Goal: Find specific page/section: Find specific page/section

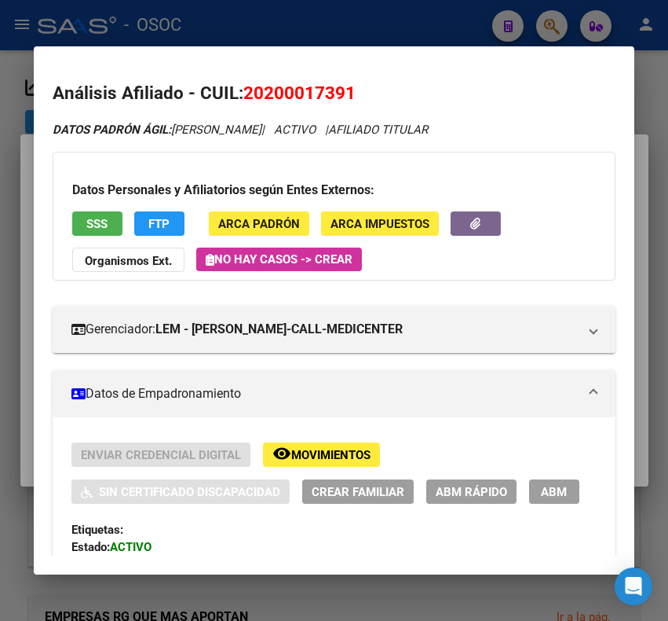
click at [213, 16] on div at bounding box center [334, 310] width 668 height 621
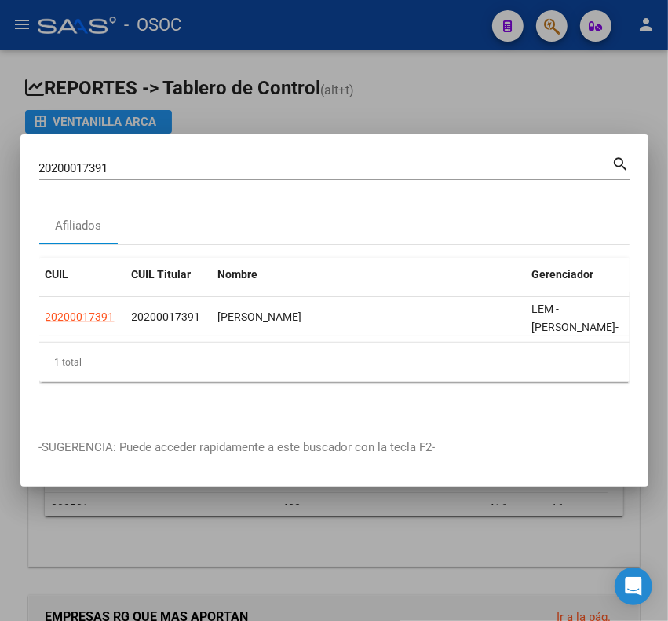
click at [547, 17] on div at bounding box center [334, 310] width 668 height 621
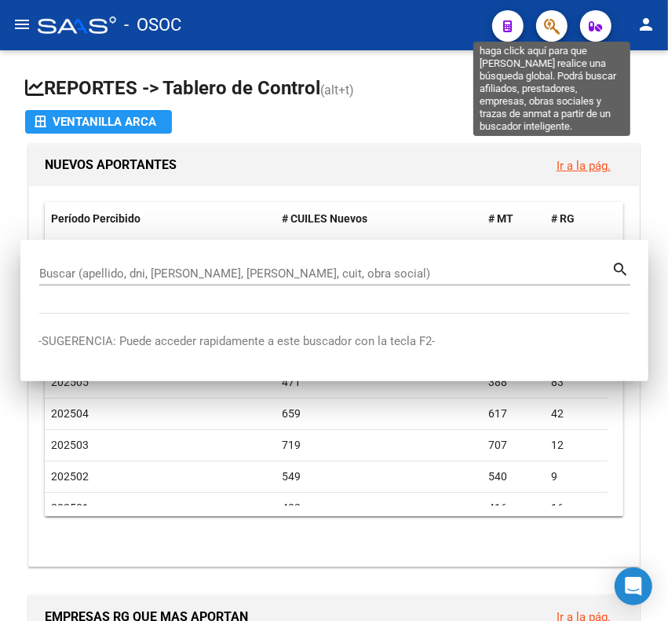
click at [547, 17] on icon "button" at bounding box center [552, 26] width 16 height 18
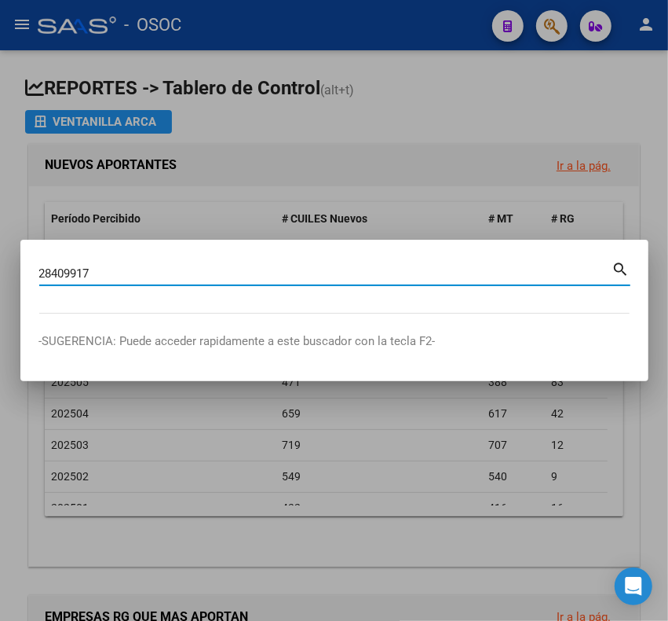
type input "28409917"
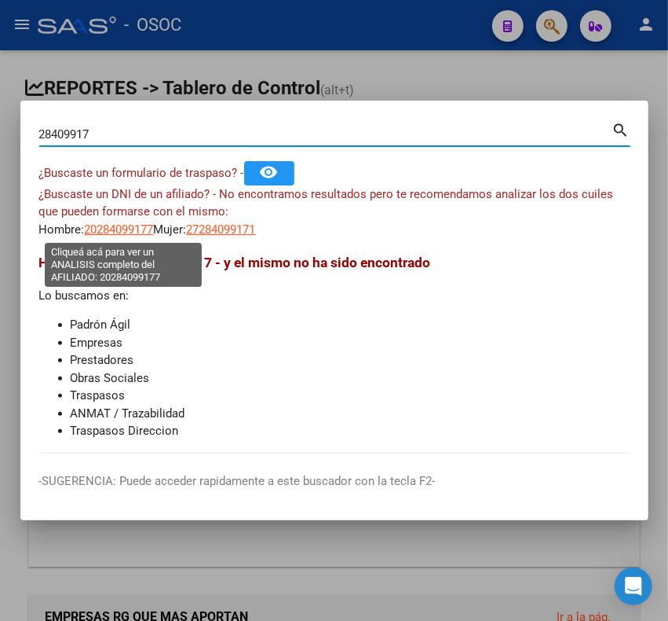
click at [111, 232] on span "20284099177" at bounding box center [119, 229] width 69 height 14
type textarea "20284099177"
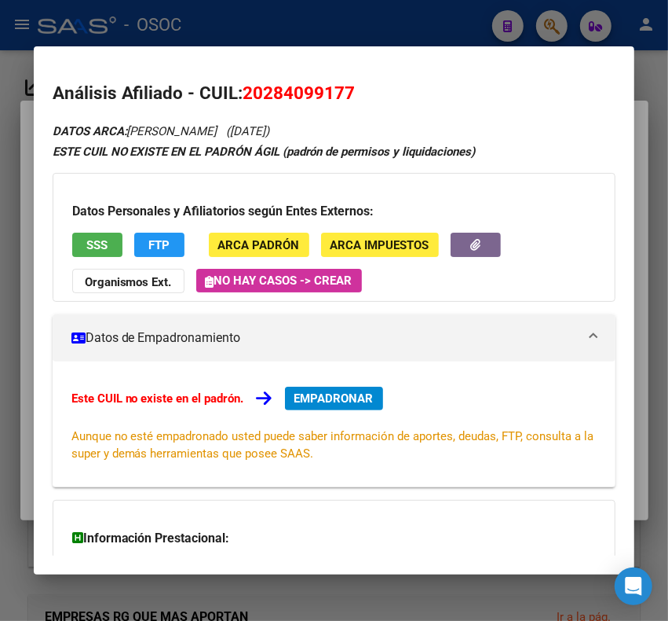
click at [285, 95] on span "20284099177" at bounding box center [299, 92] width 112 height 20
copy span "20284099177"
click at [413, 13] on div at bounding box center [334, 310] width 668 height 621
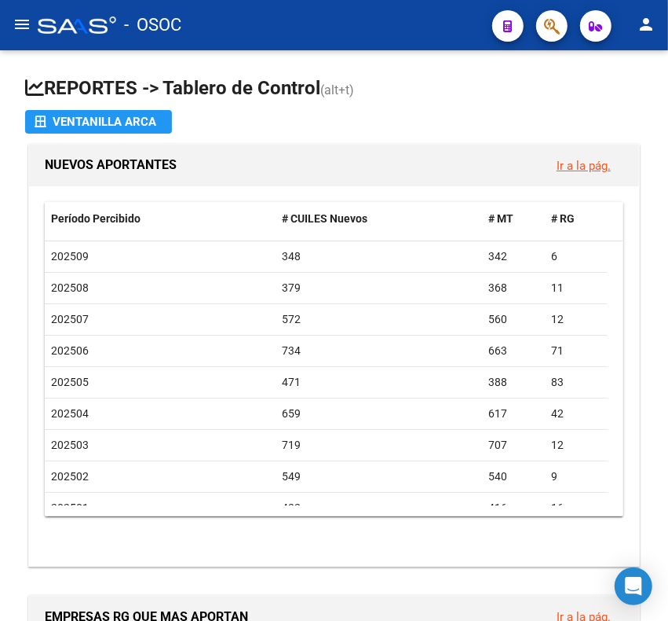
click at [551, 24] on icon "button" at bounding box center [552, 26] width 16 height 18
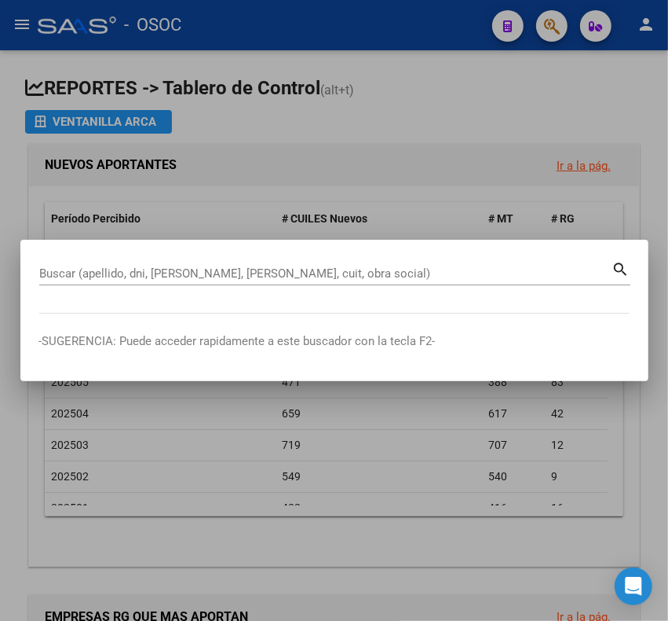
paste input "40797998"
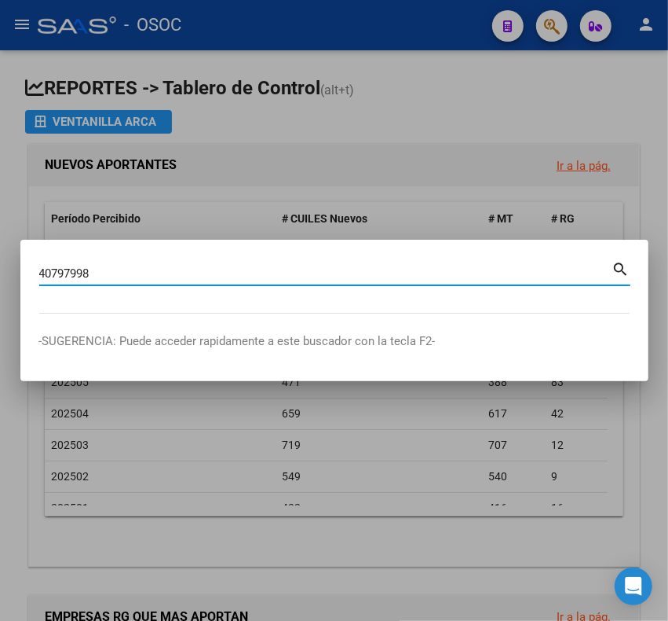
type input "40797998"
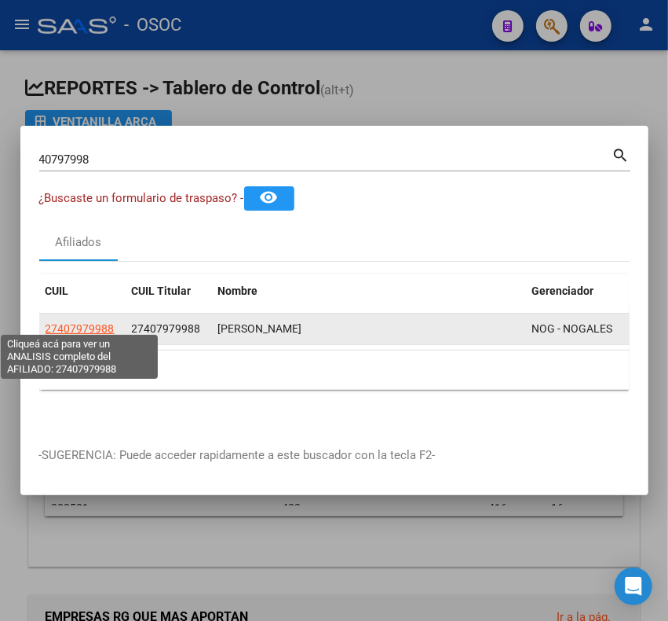
click at [89, 322] on span "27407979988" at bounding box center [80, 328] width 69 height 13
copy span "9"
type textarea "27407979988"
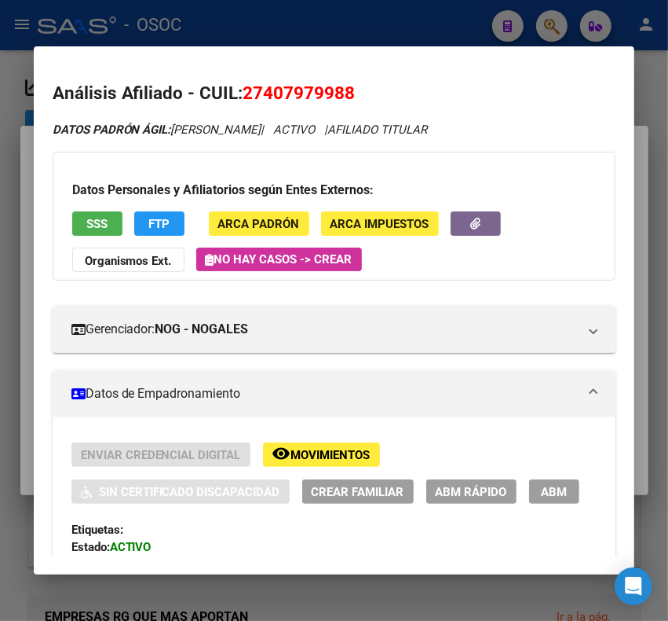
click at [203, 12] on div at bounding box center [334, 310] width 668 height 621
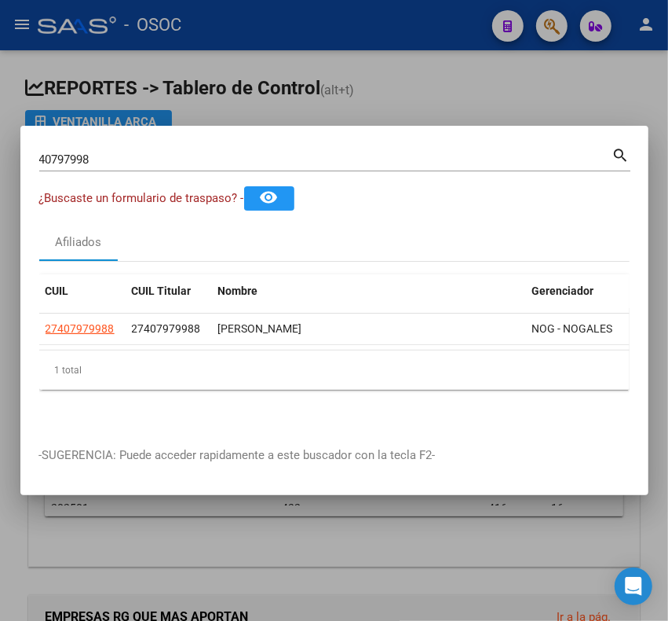
click at [110, 152] on input "40797998" at bounding box center [325, 159] width 573 height 14
type input "25070185"
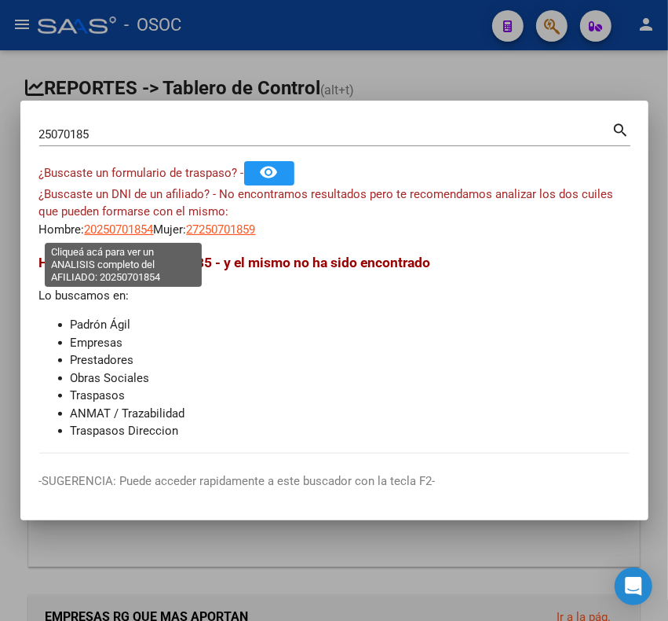
click at [126, 222] on span "20250701854" at bounding box center [119, 229] width 69 height 14
type textarea "20250701854"
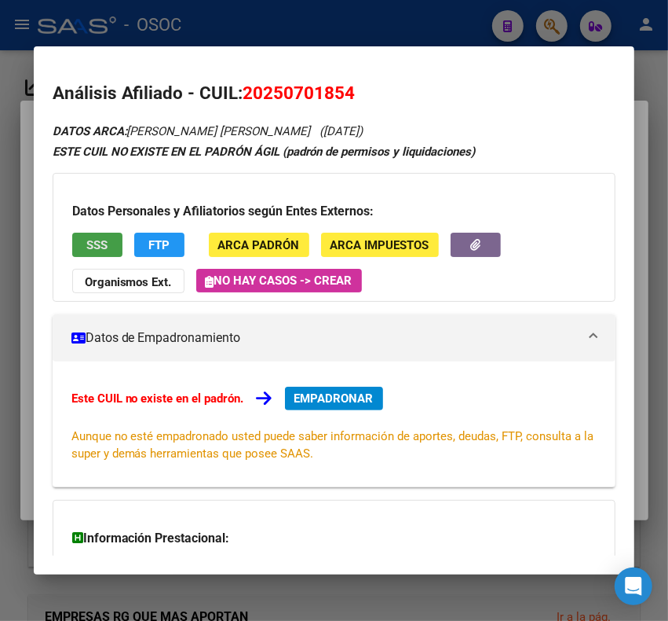
click at [102, 248] on span "SSS" at bounding box center [96, 245] width 21 height 14
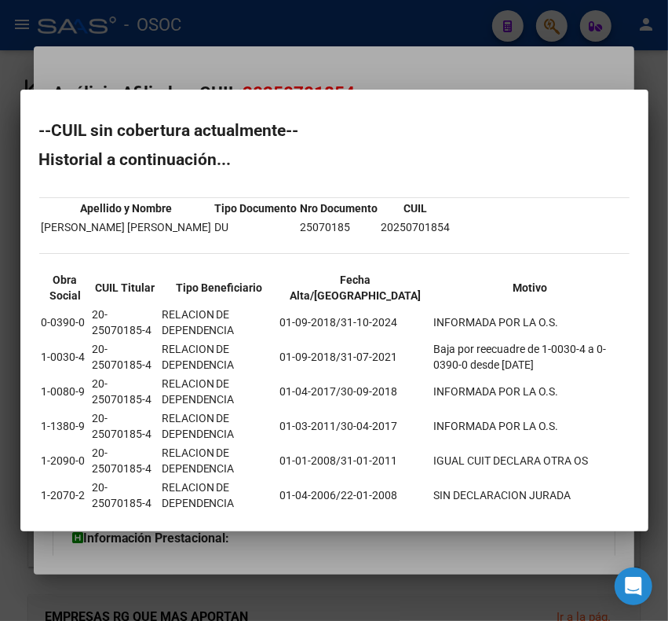
click at [304, 71] on div at bounding box center [334, 310] width 668 height 621
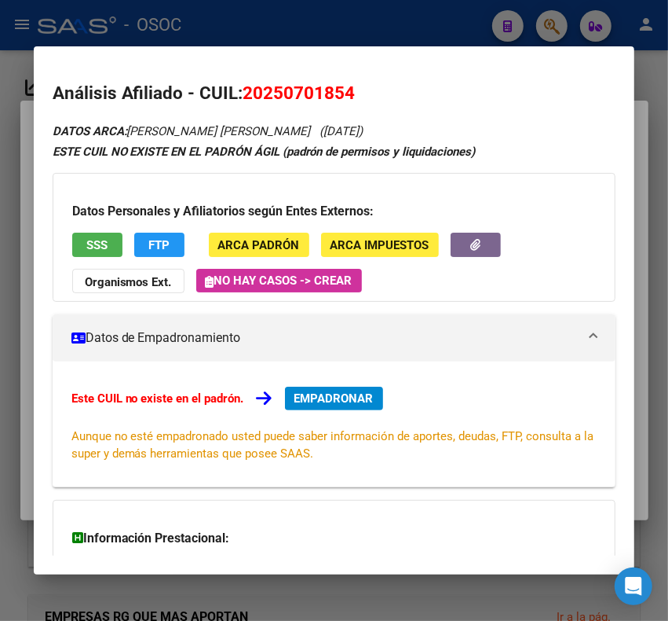
click at [303, 87] on span "20250701854" at bounding box center [299, 92] width 112 height 20
copy span "20250701854"
click at [229, 10] on div at bounding box center [334, 310] width 668 height 621
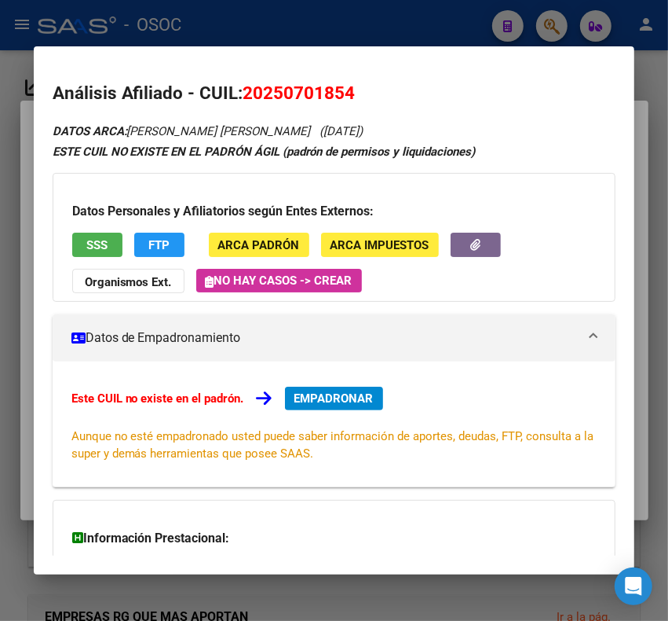
click at [229, 10] on div "- OSOC" at bounding box center [259, 25] width 442 height 35
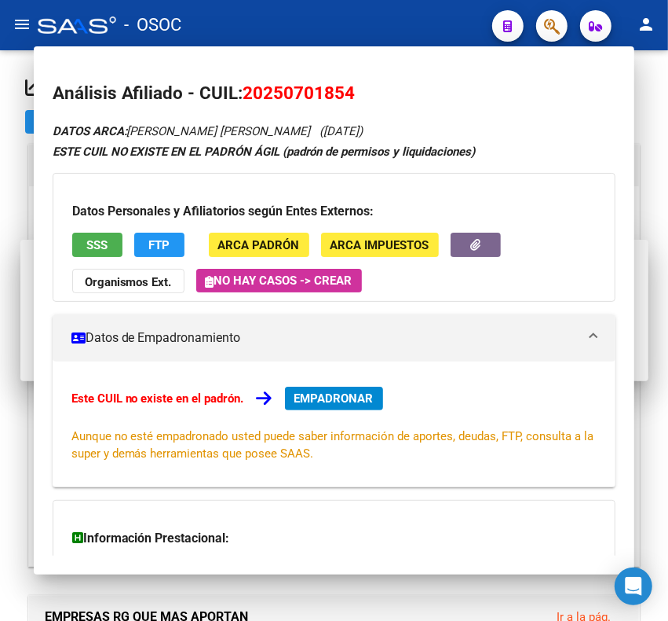
click at [229, 10] on div "- OSOC" at bounding box center [259, 25] width 442 height 35
click at [243, 20] on div "- OSOC" at bounding box center [259, 25] width 442 height 35
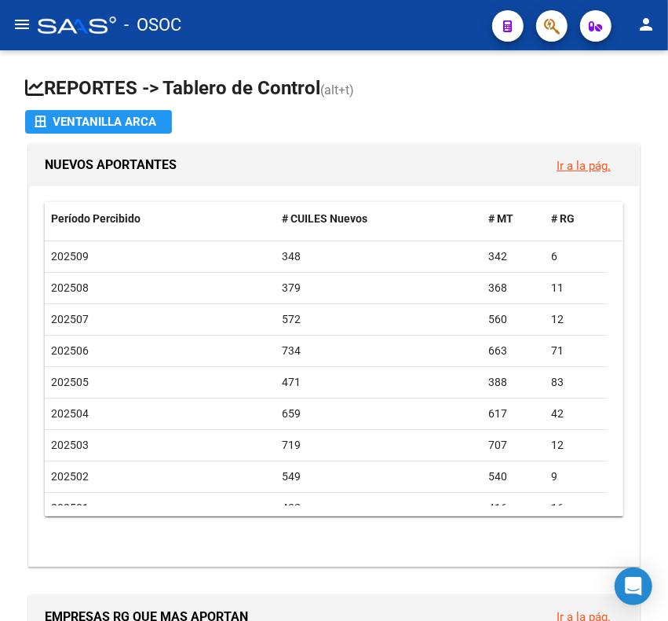
click at [33, 20] on button "menu" at bounding box center [21, 24] width 31 height 31
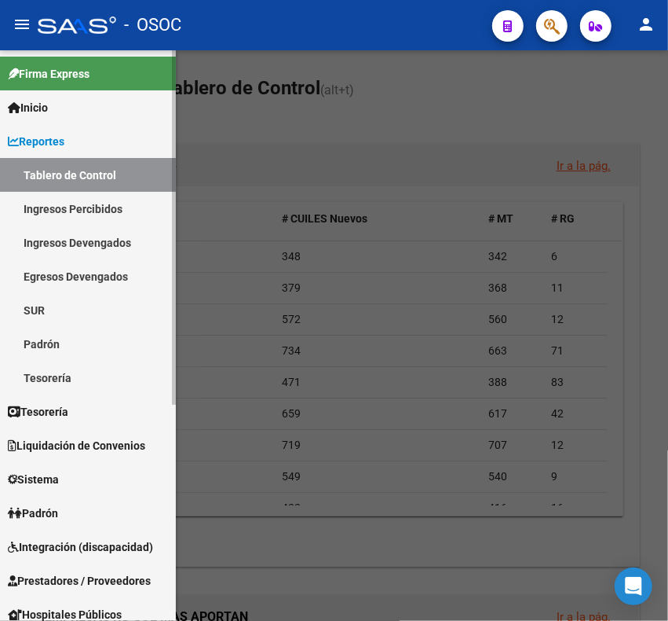
click at [61, 130] on link "Reportes" at bounding box center [88, 141] width 176 height 34
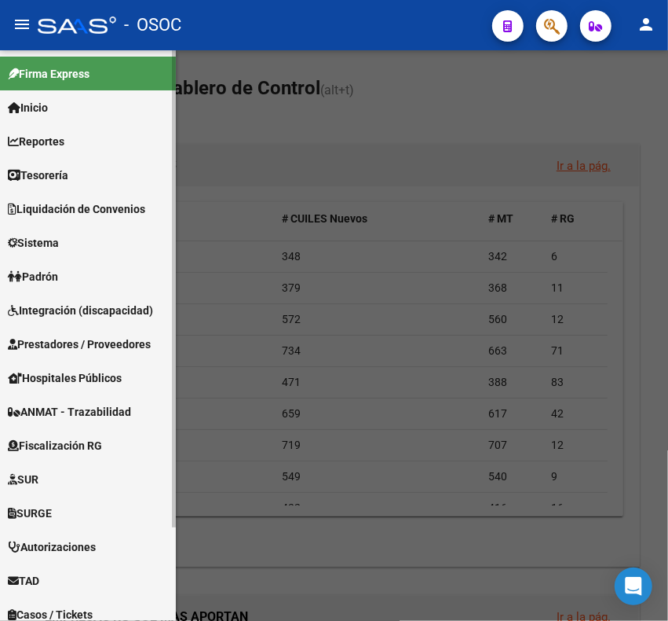
click at [76, 179] on link "Tesorería" at bounding box center [88, 175] width 176 height 34
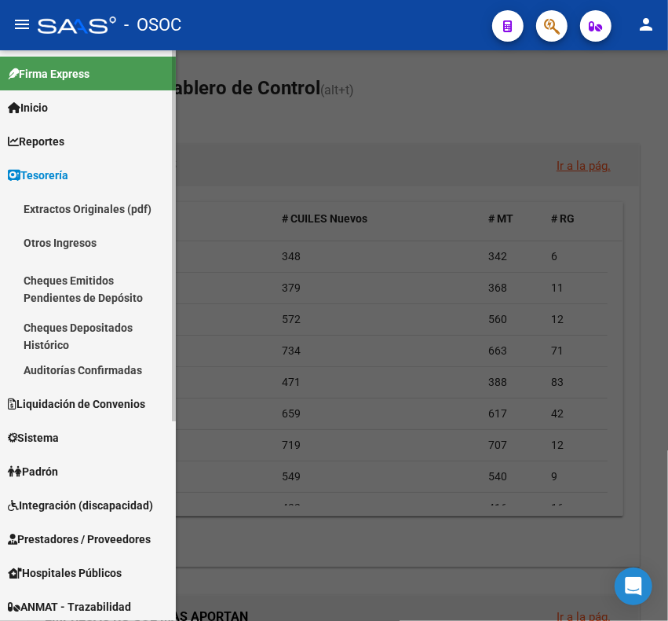
click at [76, 179] on link "Tesorería" at bounding box center [88, 175] width 176 height 34
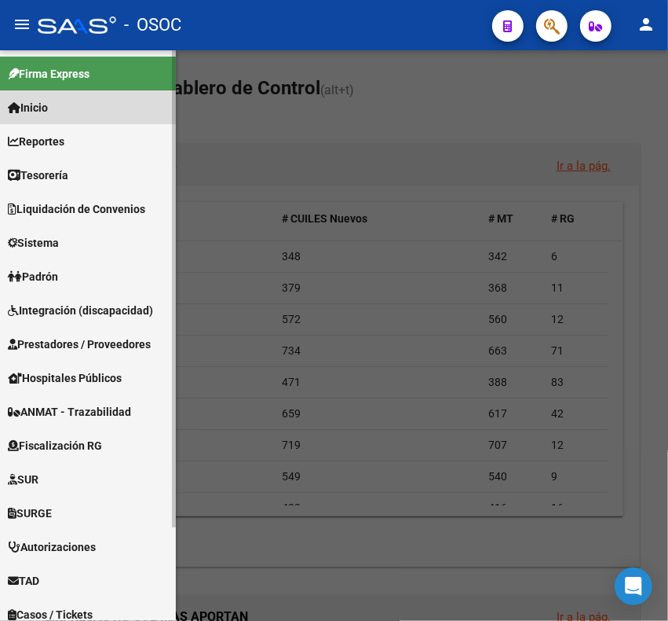
click at [56, 115] on link "Inicio" at bounding box center [88, 107] width 176 height 34
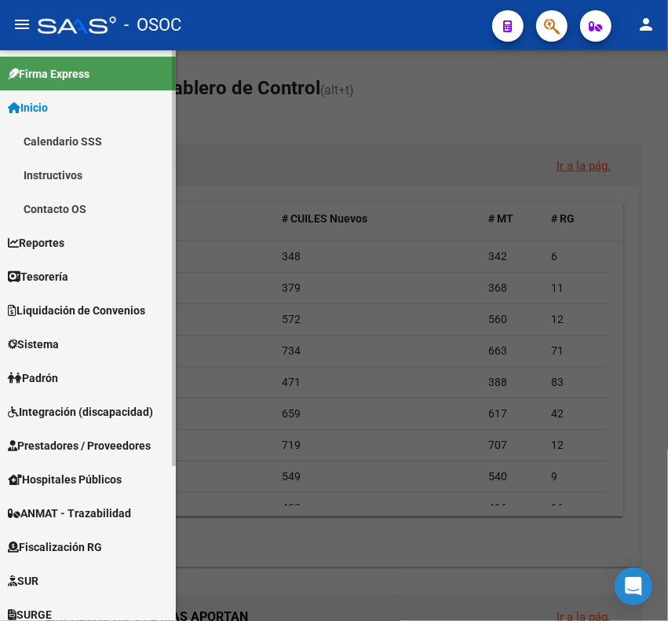
click at [89, 174] on link "Instructivos" at bounding box center [88, 175] width 176 height 34
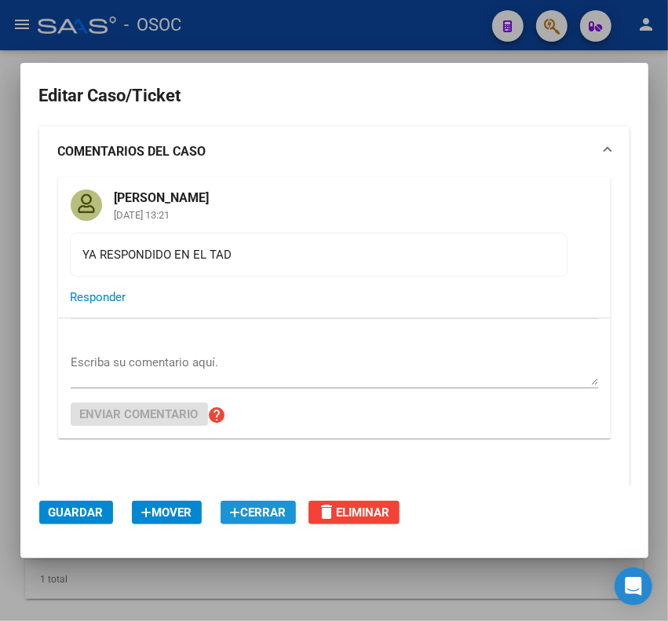
click at [262, 509] on span "Cerrar" at bounding box center [258, 512] width 57 height 14
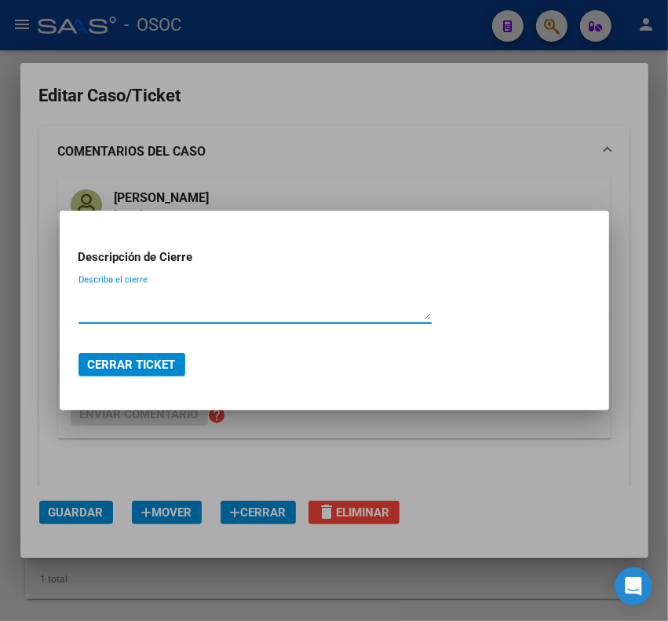
click at [230, 104] on div at bounding box center [334, 310] width 668 height 621
